Goal: Obtain resource: Download file/media

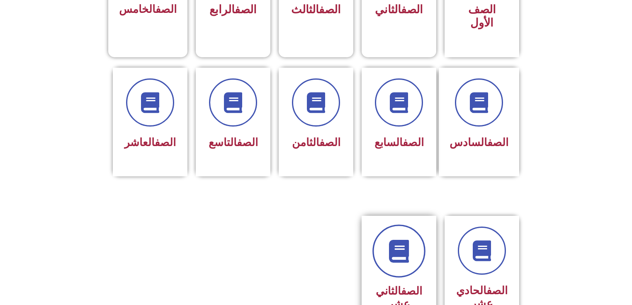
scroll to position [298, 0]
click at [391, 253] on link at bounding box center [398, 250] width 53 height 53
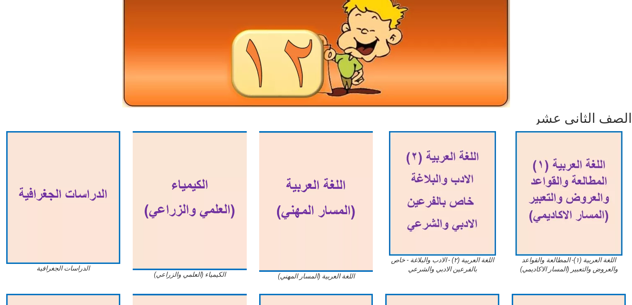
scroll to position [99, 0]
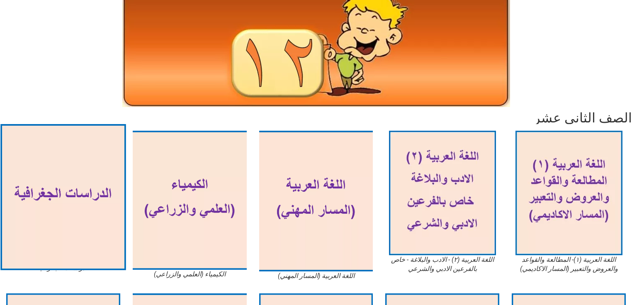
click at [70, 199] on img at bounding box center [62, 197] width 125 height 146
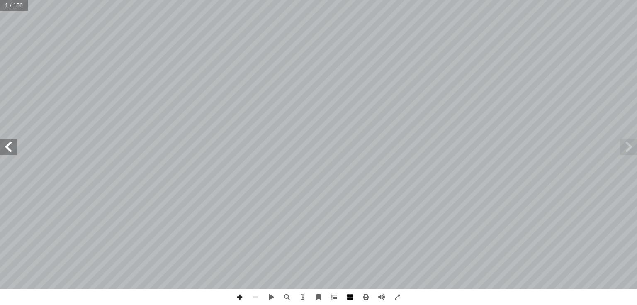
click at [349, 297] on span at bounding box center [350, 297] width 16 height 16
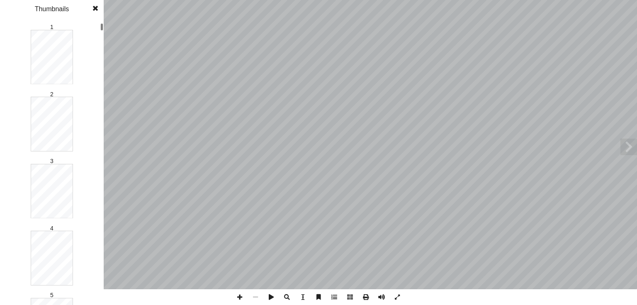
click at [96, 10] on span at bounding box center [95, 8] width 15 height 17
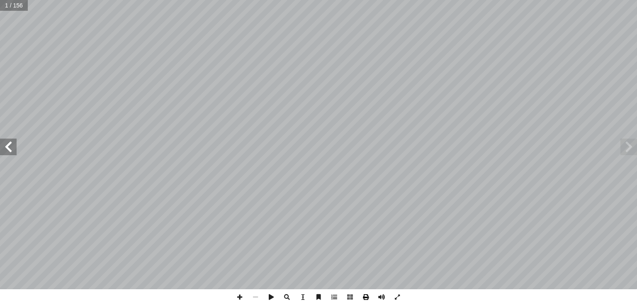
click at [366, 299] on span at bounding box center [366, 297] width 16 height 16
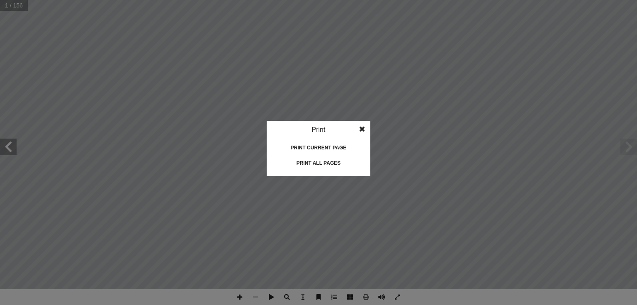
click at [308, 162] on div "Print all pages" at bounding box center [318, 162] width 83 height 13
